Goal: Task Accomplishment & Management: Complete application form

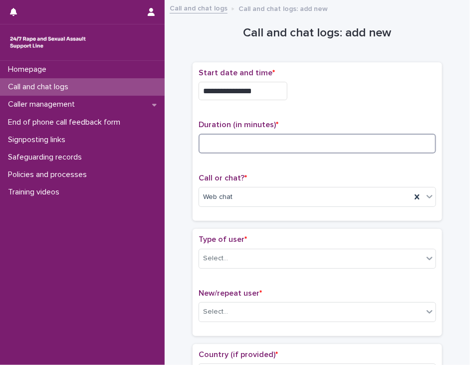
click at [210, 143] on input at bounding box center [316, 144] width 237 height 20
type input "**"
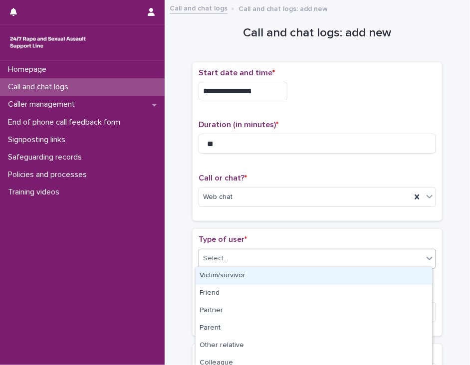
click at [247, 253] on div "Select..." at bounding box center [311, 258] width 224 height 16
click at [244, 275] on div "Victim/survivor" at bounding box center [313, 275] width 236 height 17
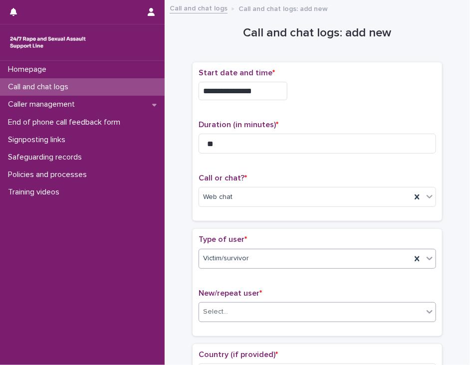
click at [239, 311] on div "Select..." at bounding box center [311, 312] width 224 height 16
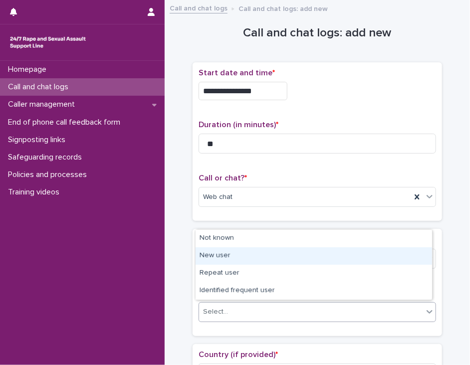
click at [253, 258] on div "New user" at bounding box center [313, 255] width 236 height 17
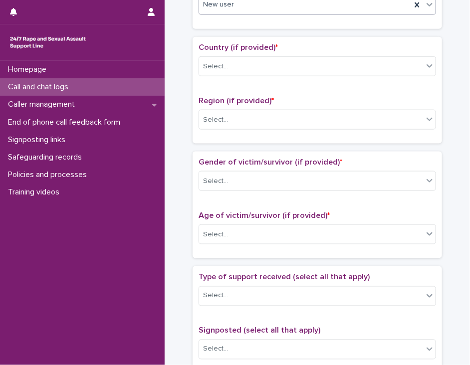
scroll to position [317, 0]
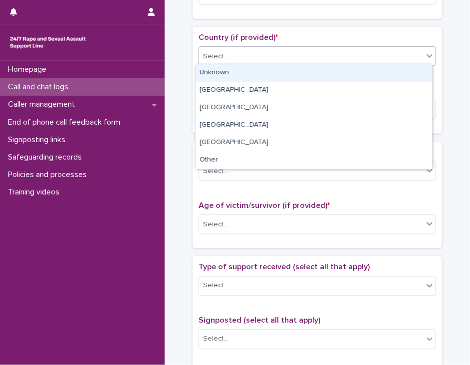
click at [424, 54] on icon at bounding box center [429, 56] width 10 height 10
click at [411, 71] on div "Unknown" at bounding box center [313, 72] width 236 height 17
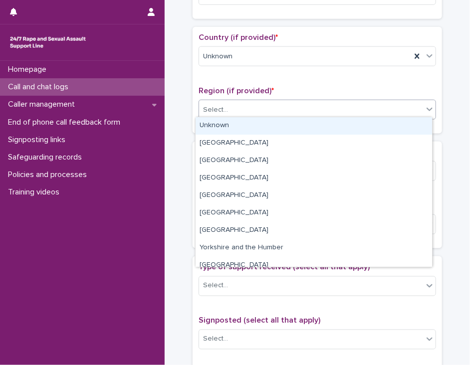
click at [395, 107] on div "Select..." at bounding box center [311, 110] width 224 height 16
click at [389, 125] on div "Unknown" at bounding box center [313, 125] width 236 height 17
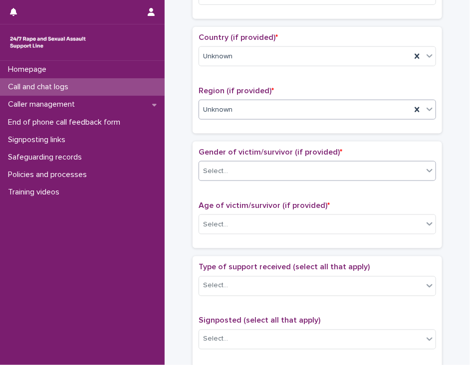
click at [371, 164] on div "Select..." at bounding box center [311, 171] width 224 height 16
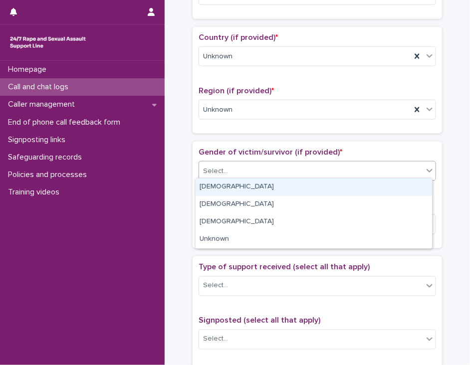
click at [366, 186] on div "[DEMOGRAPHIC_DATA]" at bounding box center [313, 186] width 236 height 17
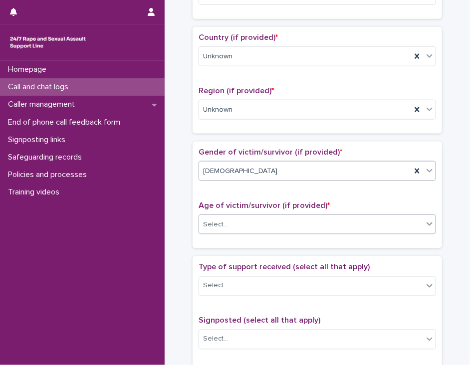
click at [353, 222] on div "Select..." at bounding box center [311, 224] width 224 height 16
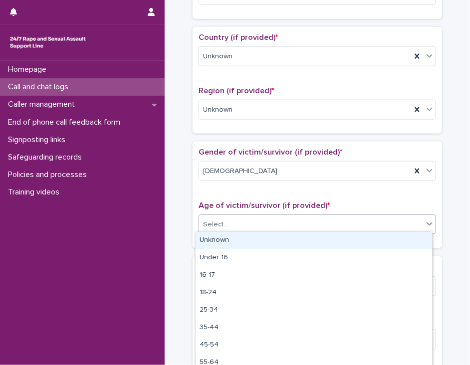
click at [347, 239] on div "Unknown" at bounding box center [313, 240] width 236 height 17
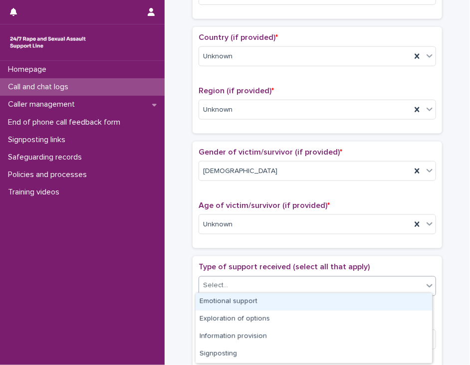
click at [333, 280] on div "Select..." at bounding box center [311, 286] width 224 height 16
click at [327, 298] on div "Emotional support" at bounding box center [313, 301] width 236 height 17
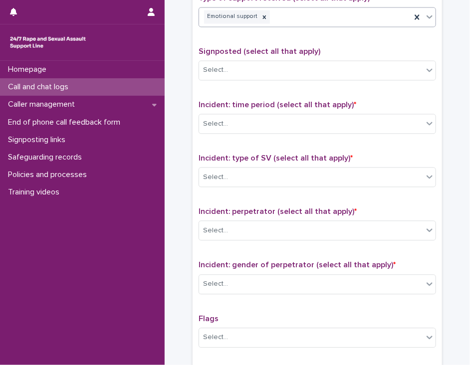
scroll to position [593, 0]
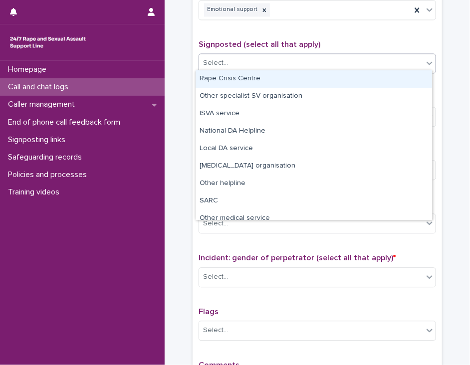
click at [424, 60] on icon at bounding box center [429, 63] width 10 height 10
click at [403, 75] on div "Rape Crisis Centre" at bounding box center [313, 78] width 236 height 17
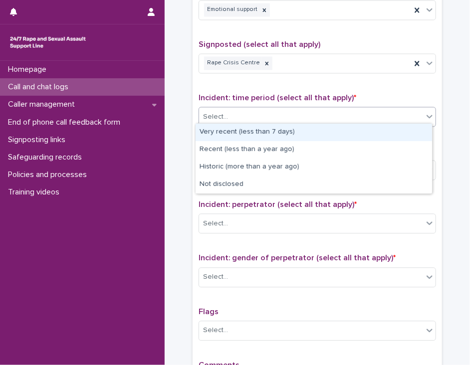
click at [381, 113] on div "Select..." at bounding box center [311, 117] width 224 height 16
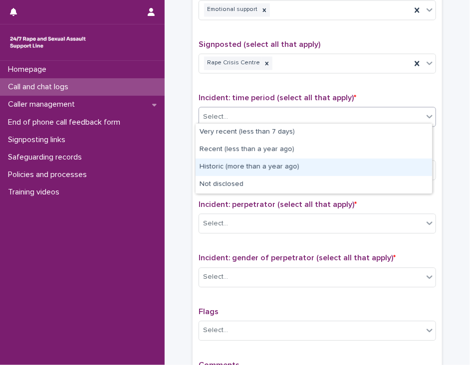
click at [353, 169] on div "Historic (more than a year ago)" at bounding box center [313, 167] width 236 height 17
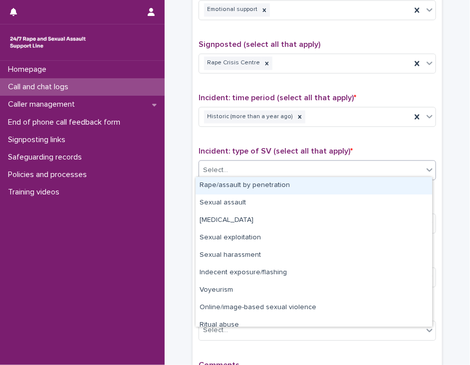
click at [346, 167] on div "Select..." at bounding box center [311, 170] width 224 height 16
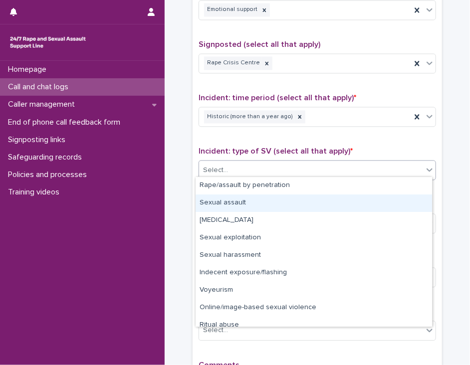
click at [326, 202] on div "Sexual assault" at bounding box center [313, 202] width 236 height 17
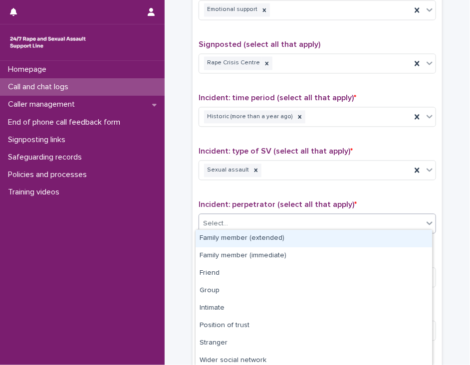
click at [310, 220] on div "Select..." at bounding box center [311, 223] width 224 height 16
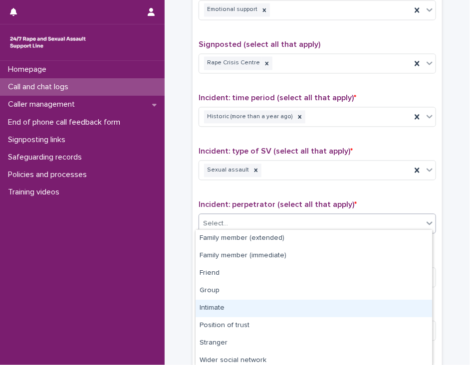
click at [282, 309] on div "Intimate" at bounding box center [313, 308] width 236 height 17
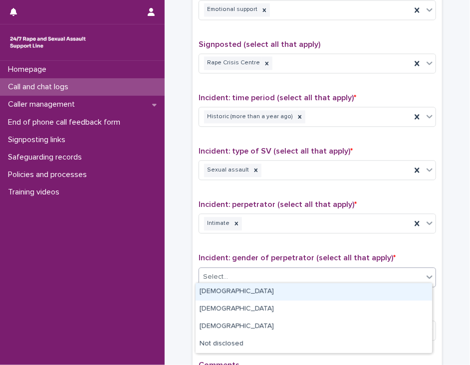
click at [287, 274] on div "Select..." at bounding box center [311, 277] width 224 height 16
click at [282, 293] on div "[DEMOGRAPHIC_DATA]" at bounding box center [313, 291] width 236 height 17
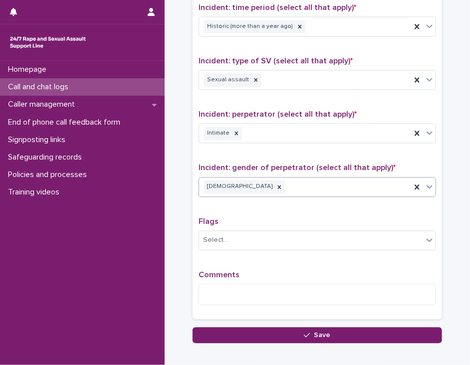
scroll to position [735, 0]
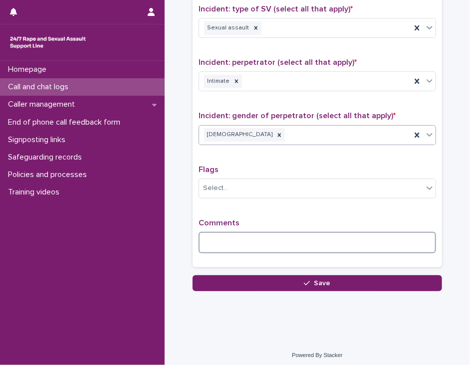
click at [211, 233] on textarea at bounding box center [316, 242] width 237 height 21
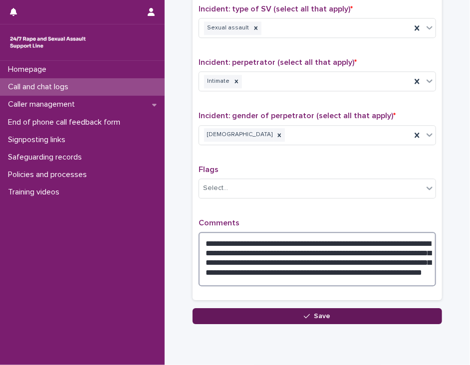
type textarea "**********"
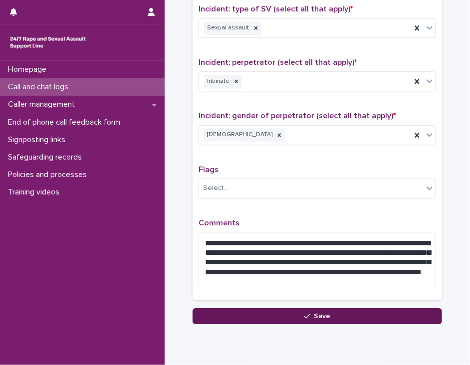
click at [245, 312] on button "Save" at bounding box center [316, 316] width 249 height 16
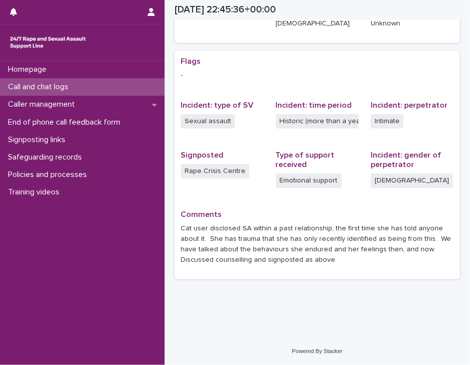
scroll to position [176, 0]
